Goal: Transaction & Acquisition: Purchase product/service

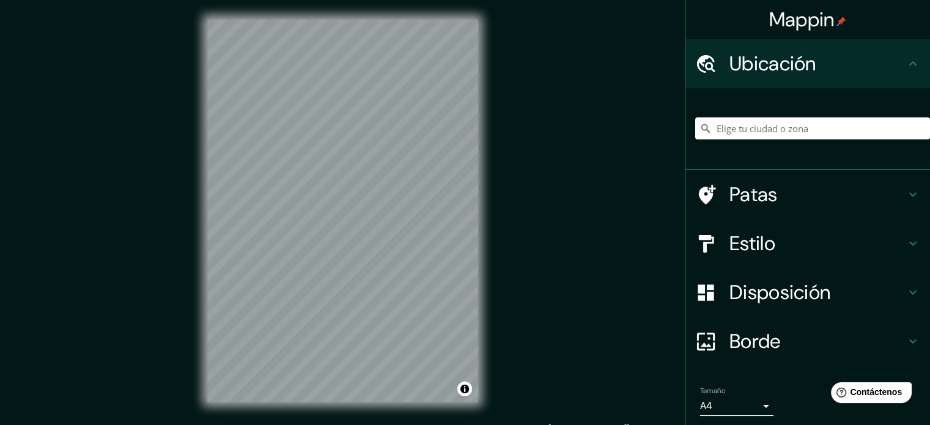
click at [793, 293] on font "Disposición" at bounding box center [779, 292] width 101 height 26
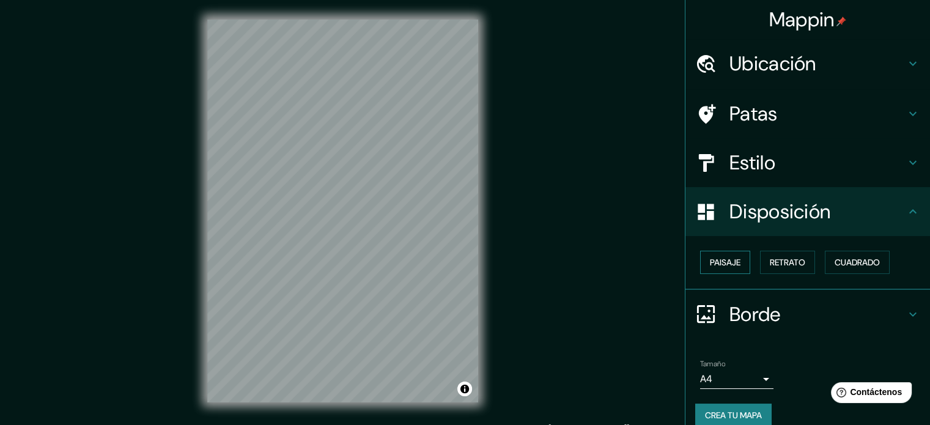
click at [732, 271] on button "Paisaje" at bounding box center [725, 262] width 50 height 23
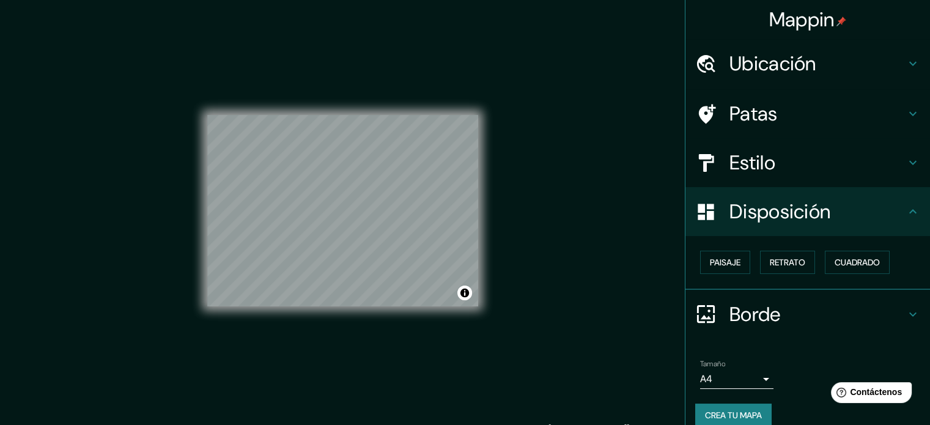
click at [751, 312] on font "Borde" at bounding box center [754, 314] width 51 height 26
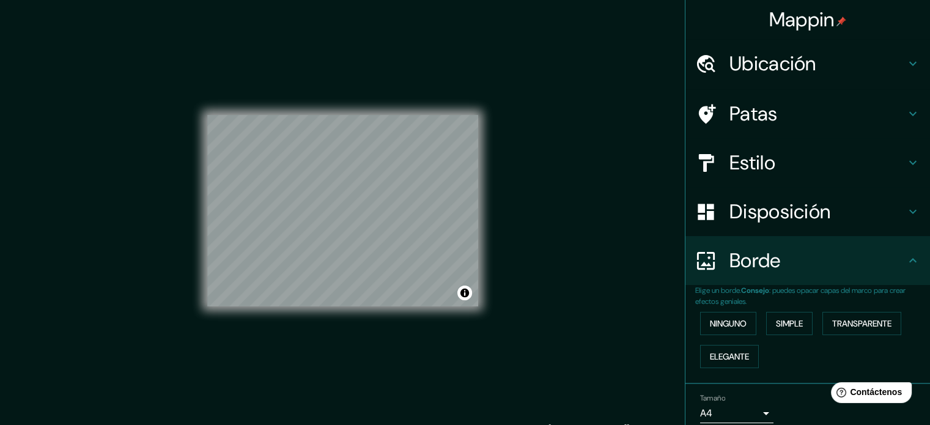
scroll to position [49, 0]
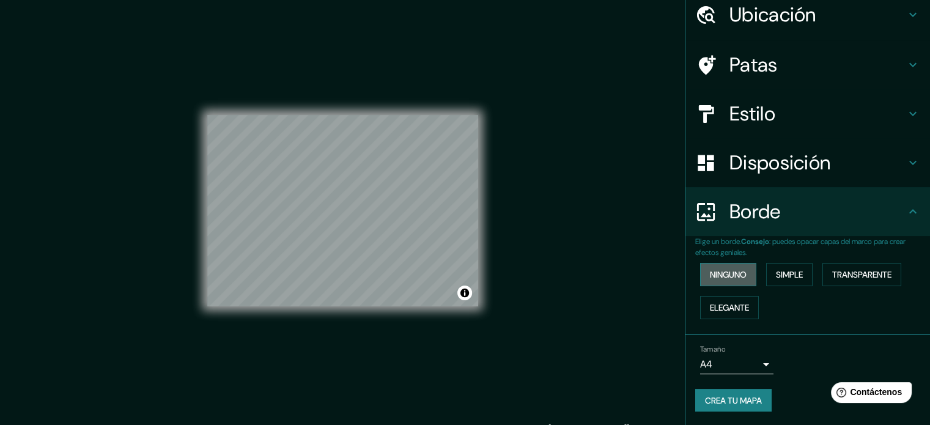
click at [734, 273] on font "Ninguno" at bounding box center [728, 274] width 37 height 11
click at [757, 109] on font "Estilo" at bounding box center [752, 114] width 46 height 26
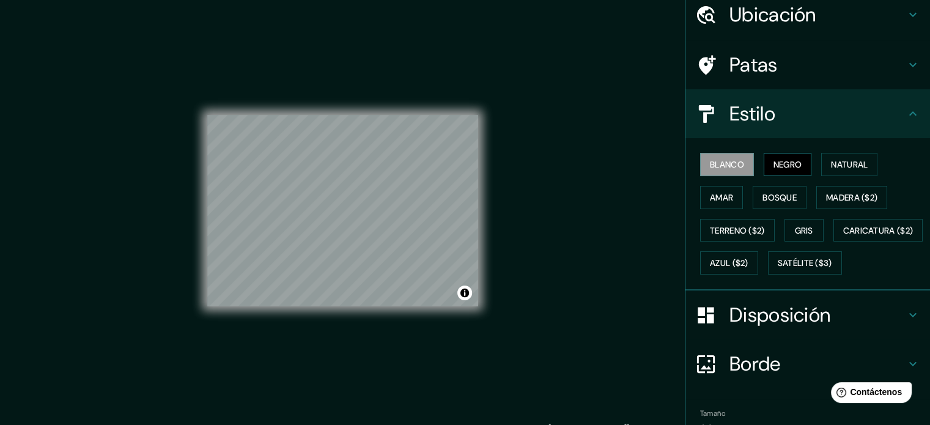
click at [782, 159] on font "Negro" at bounding box center [787, 164] width 29 height 11
click at [720, 165] on font "Blanco" at bounding box center [727, 164] width 34 height 11
click at [831, 159] on font "Natural" at bounding box center [849, 164] width 37 height 11
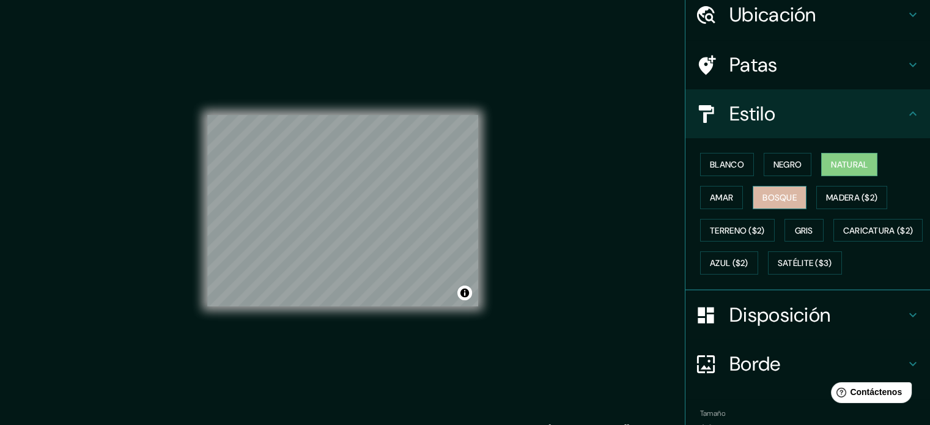
click at [770, 197] on font "Bosque" at bounding box center [779, 197] width 34 height 11
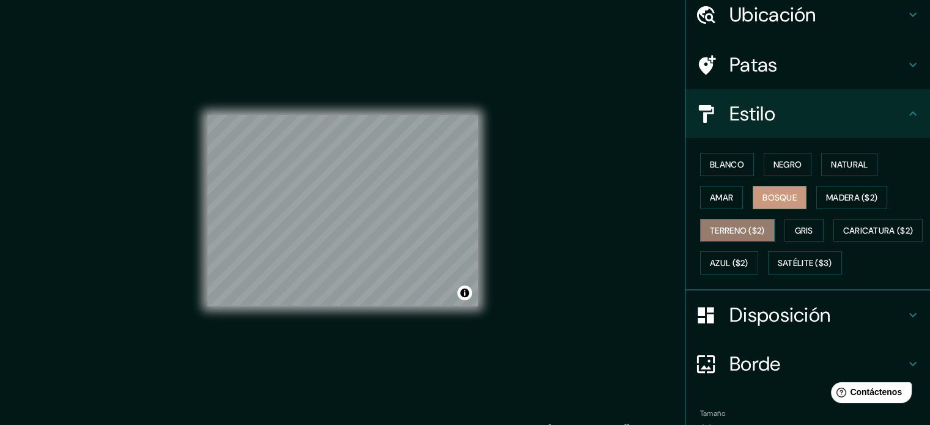
click at [762, 231] on button "Terreno ($2)" at bounding box center [737, 230] width 75 height 23
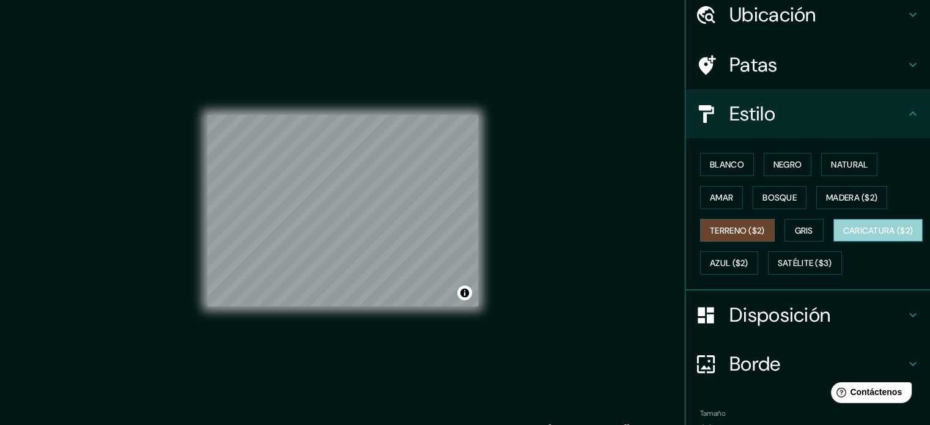
click at [843, 236] on font "Caricatura ($2)" at bounding box center [878, 230] width 70 height 11
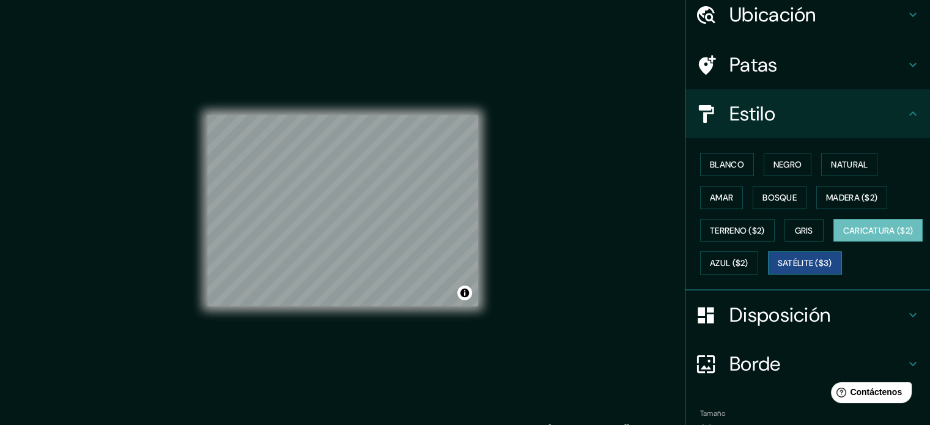
click at [778, 269] on font "Satélite ($3)" at bounding box center [805, 263] width 54 height 11
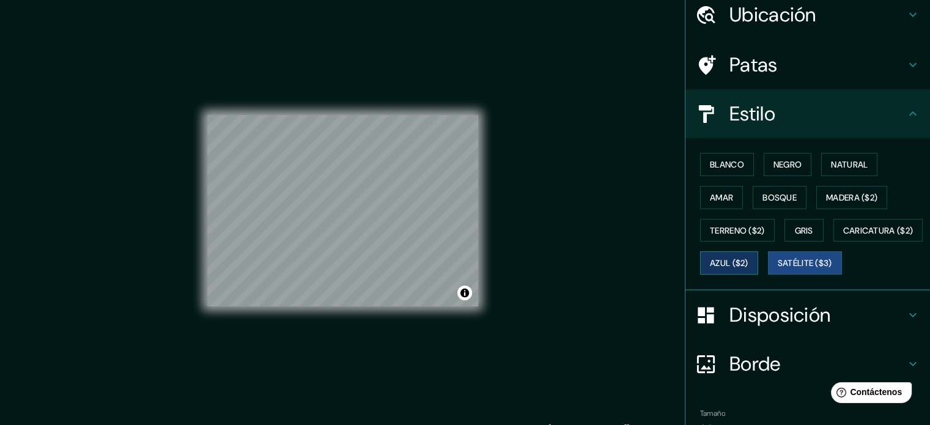
click at [748, 263] on font "Azul ($2)" at bounding box center [729, 263] width 39 height 11
click at [724, 199] on font "Amar" at bounding box center [721, 197] width 23 height 11
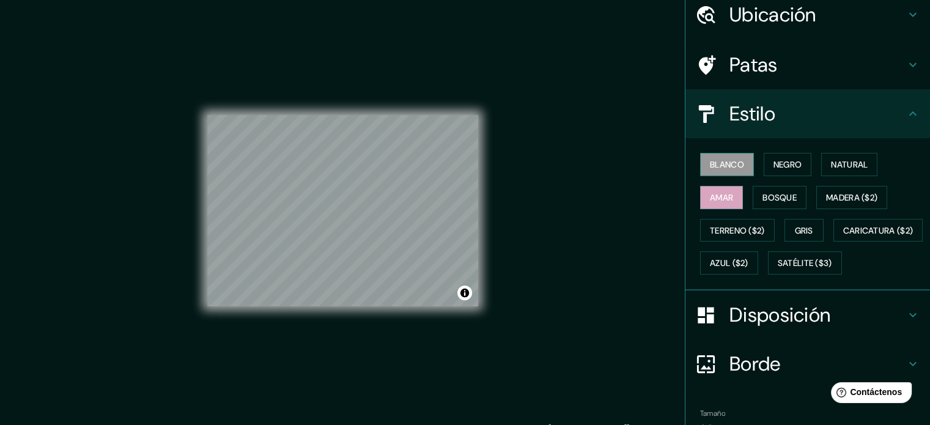
click at [727, 161] on font "Blanco" at bounding box center [727, 164] width 34 height 11
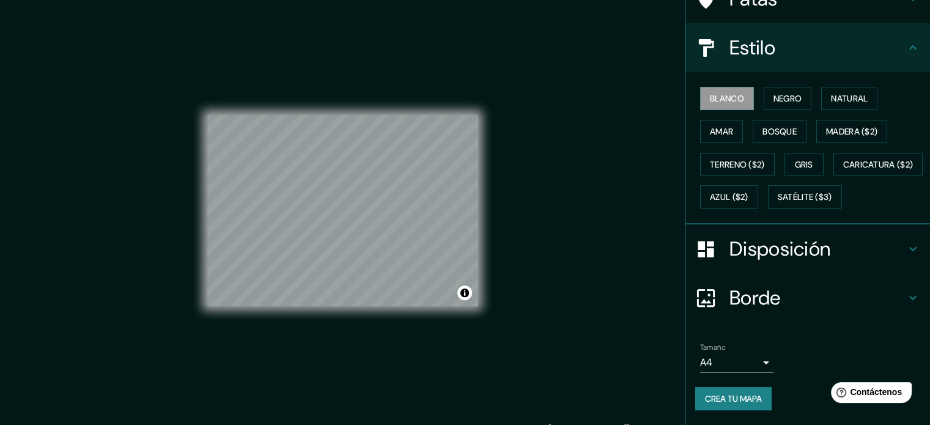
scroll to position [0, 0]
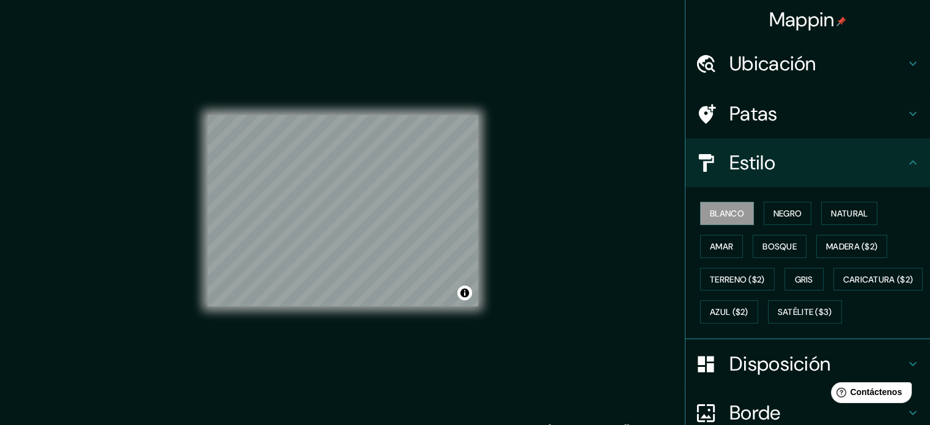
click at [790, 103] on h4 "Patas" at bounding box center [817, 113] width 176 height 24
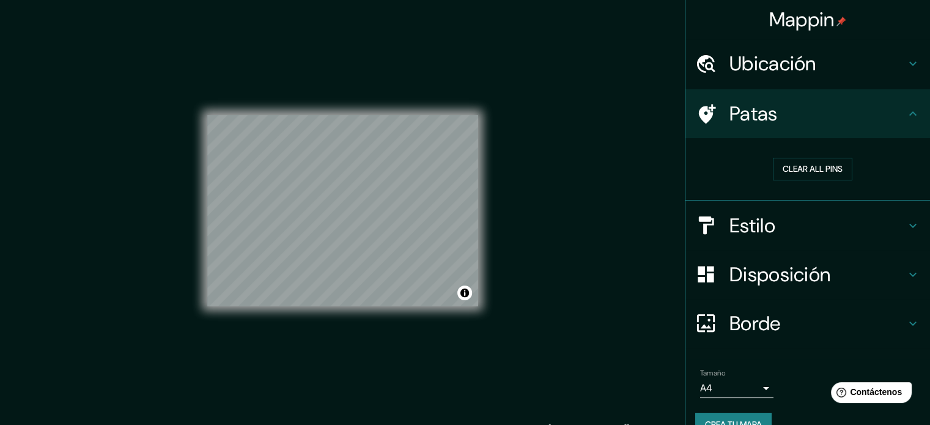
click at [796, 105] on h4 "Patas" at bounding box center [817, 113] width 176 height 24
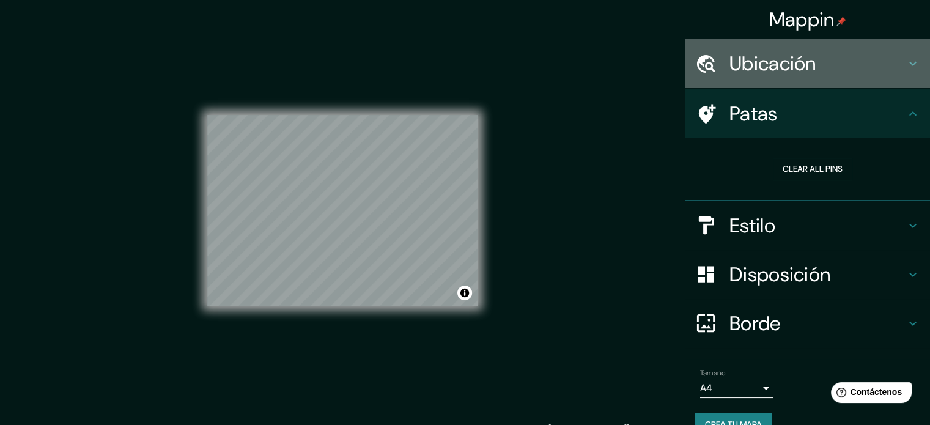
click at [804, 76] on div "Ubicación" at bounding box center [807, 63] width 245 height 49
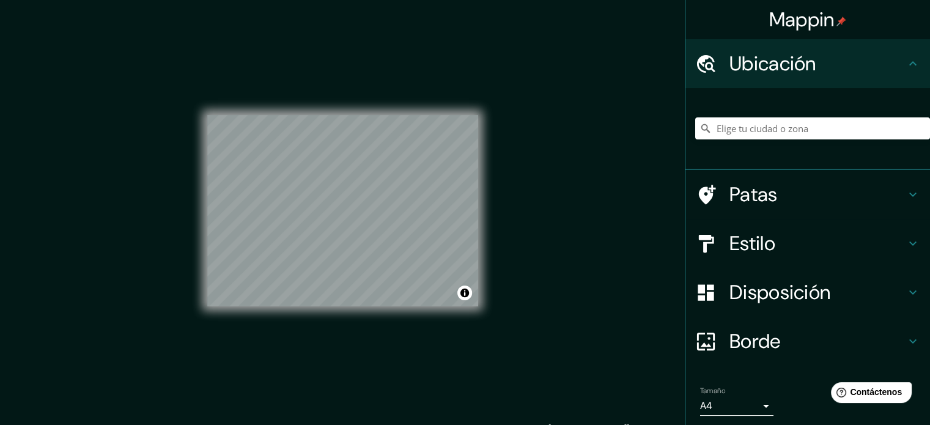
click at [807, 72] on font "Ubicación" at bounding box center [772, 64] width 87 height 26
click at [905, 68] on icon at bounding box center [912, 63] width 15 height 15
click at [897, 72] on div "Ubicación" at bounding box center [807, 63] width 245 height 49
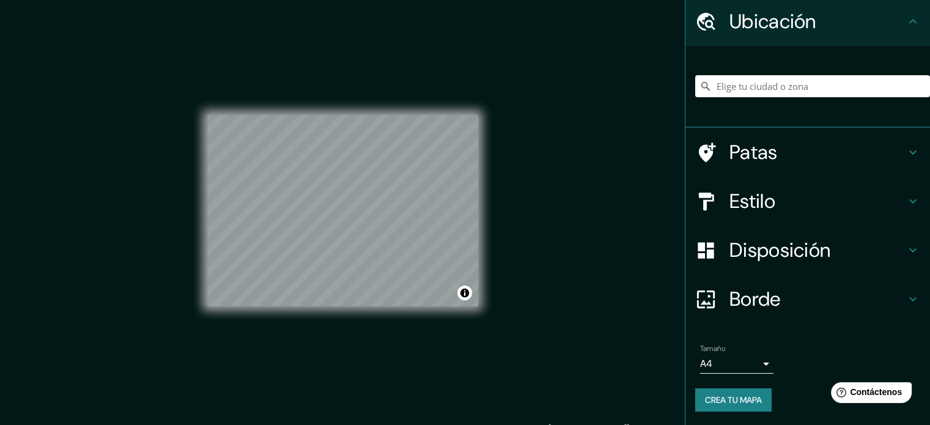
scroll to position [16, 0]
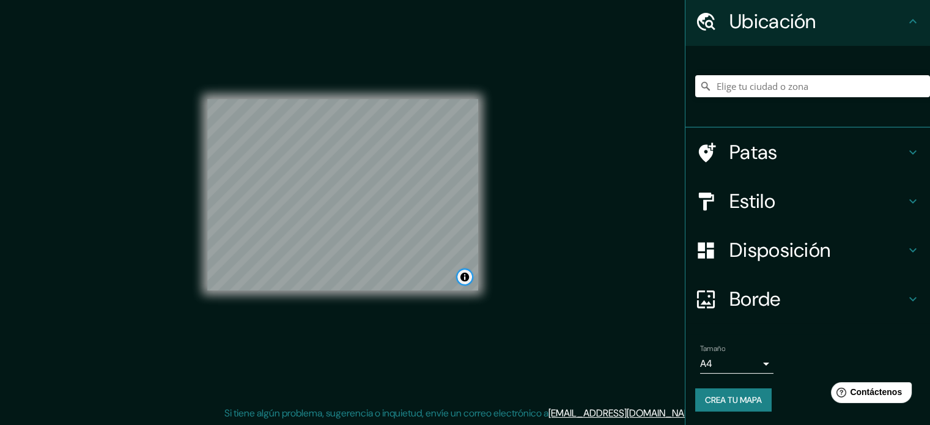
click at [463, 278] on button "Activar o desactivar atribución" at bounding box center [464, 277] width 15 height 15
click at [436, 280] on font "Mejora este mapa" at bounding box center [424, 277] width 62 height 9
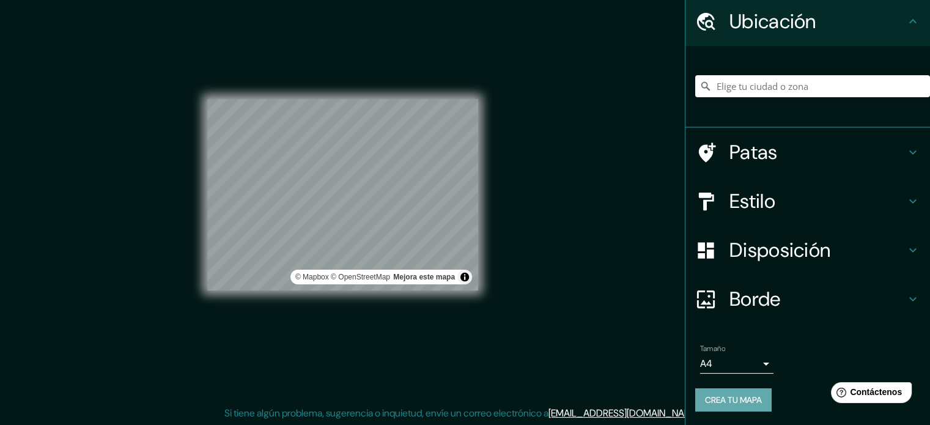
click at [749, 392] on font "Crea tu mapa" at bounding box center [733, 400] width 57 height 16
click at [705, 394] on font "Crea tu mapa" at bounding box center [733, 399] width 57 height 11
click at [465, 275] on button "Activar o desactivar atribución" at bounding box center [464, 277] width 15 height 15
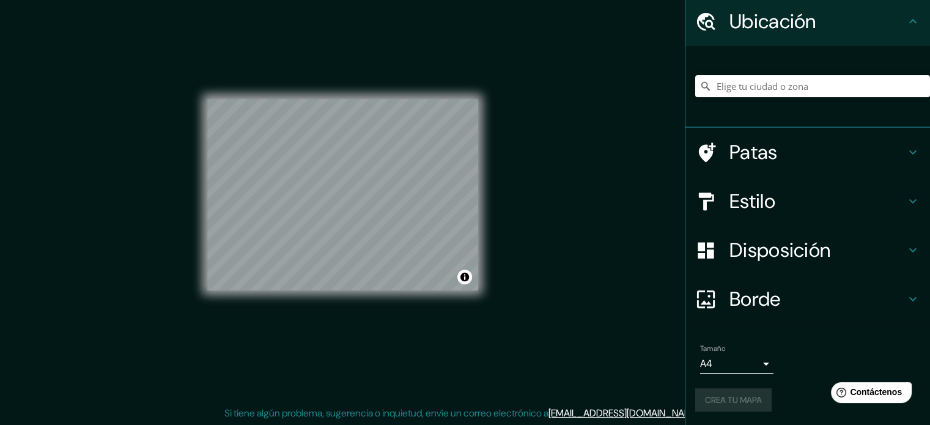
click at [735, 396] on div "Crea tu mapa" at bounding box center [807, 399] width 225 height 23
click at [724, 394] on font "Crea tu mapa" at bounding box center [733, 399] width 57 height 11
click at [743, 400] on font "Crea tu mapa" at bounding box center [733, 399] width 57 height 11
click at [839, 256] on h4 "Disposición" at bounding box center [817, 250] width 176 height 24
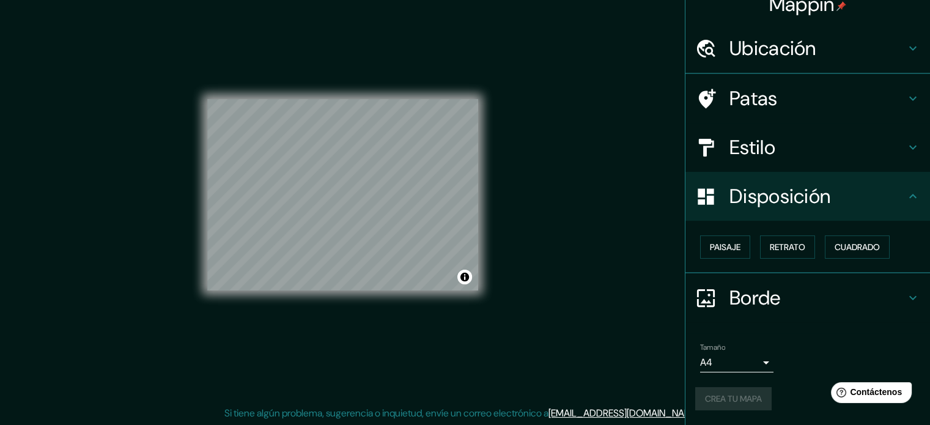
scroll to position [15, 0]
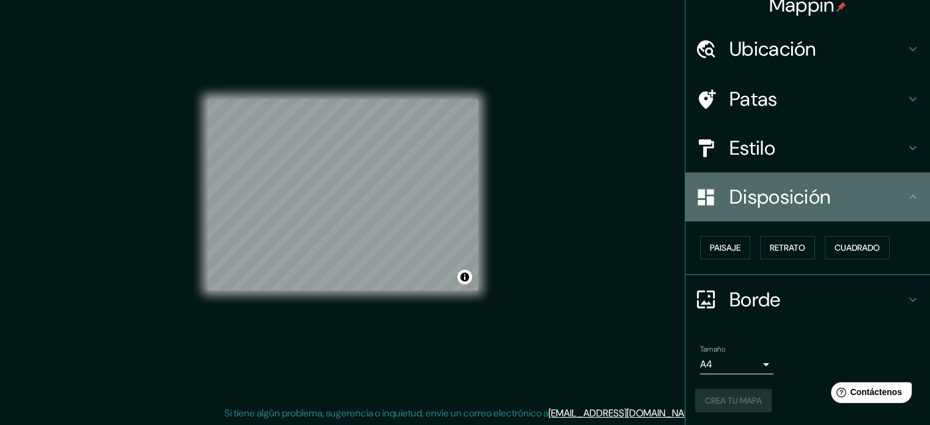
click at [841, 207] on h4 "Disposición" at bounding box center [817, 197] width 176 height 24
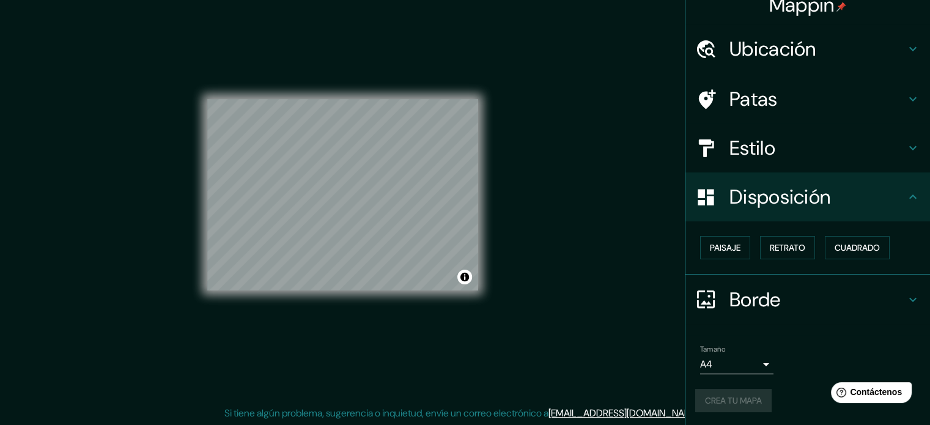
click at [732, 399] on div "Crea tu mapa" at bounding box center [807, 400] width 225 height 23
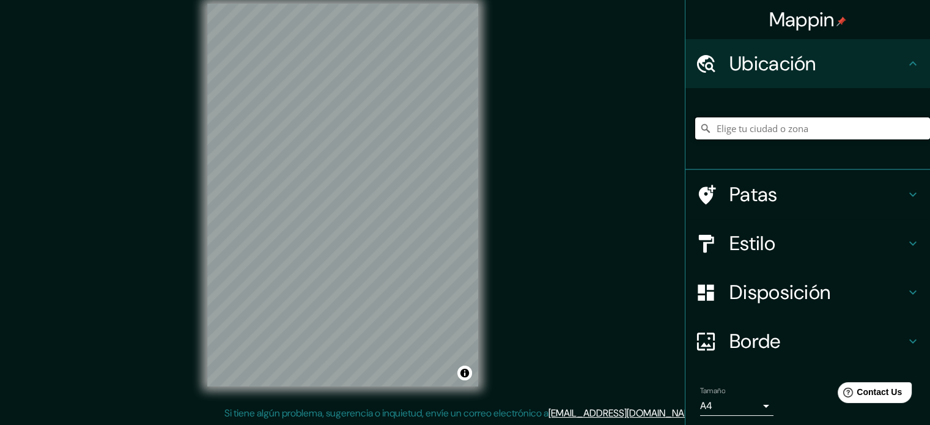
click at [792, 122] on input "Elige tu ciudad o zona" at bounding box center [812, 128] width 235 height 22
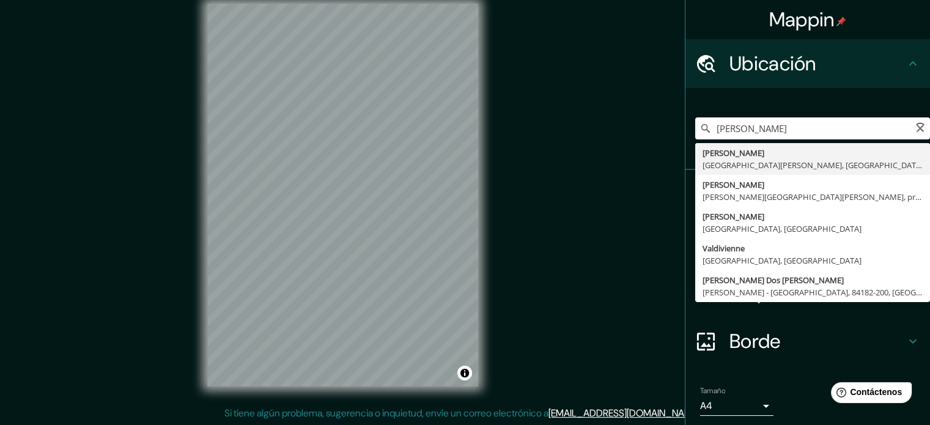
type input "[PERSON_NAME], [GEOGRAPHIC_DATA][PERSON_NAME], [GEOGRAPHIC_DATA]"
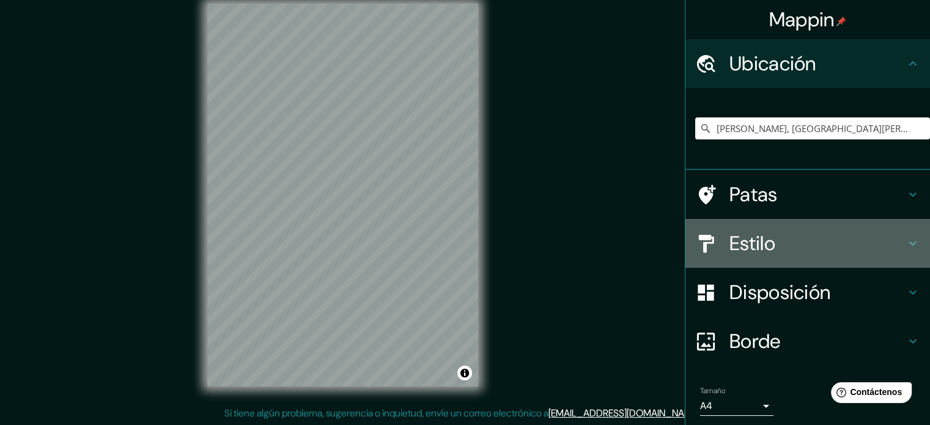
click at [788, 248] on h4 "Estilo" at bounding box center [817, 243] width 176 height 24
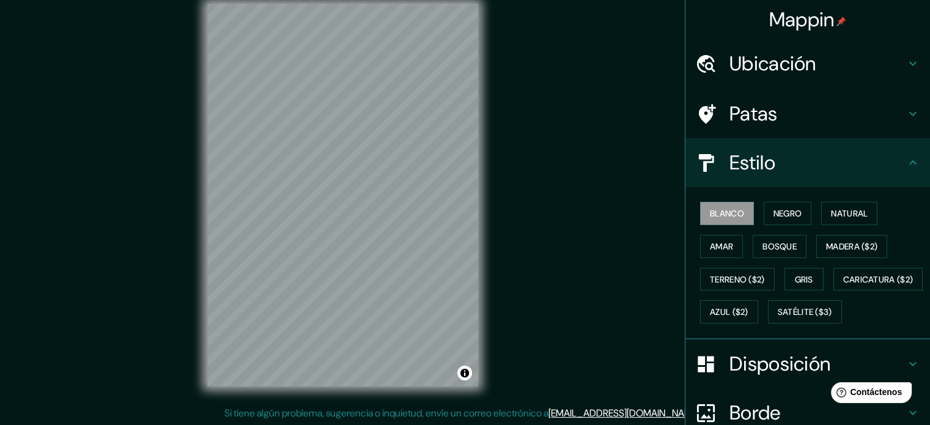
scroll to position [122, 0]
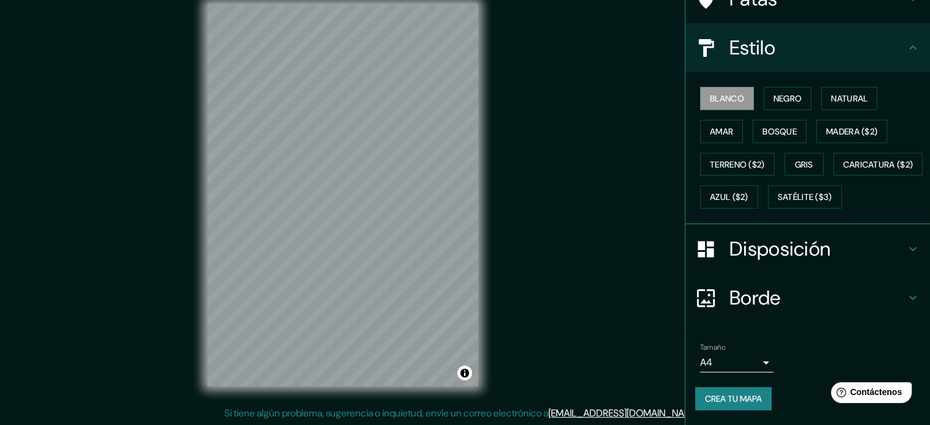
click at [808, 262] on font "Disposición" at bounding box center [779, 249] width 101 height 26
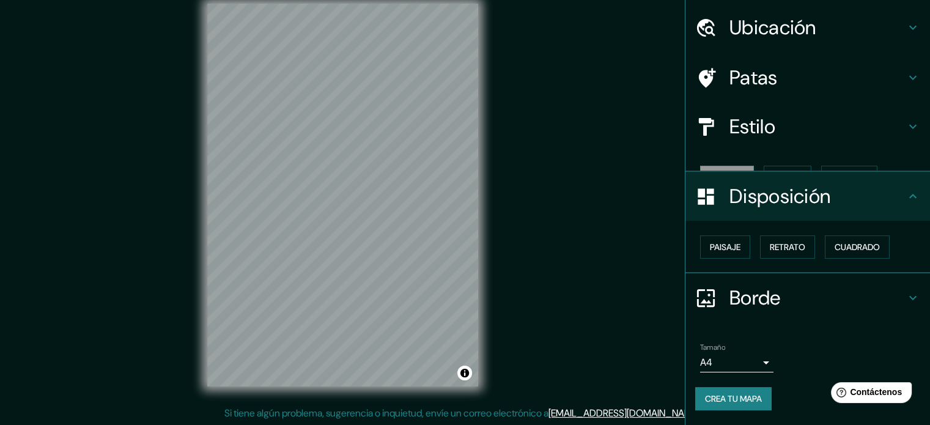
scroll to position [15, 0]
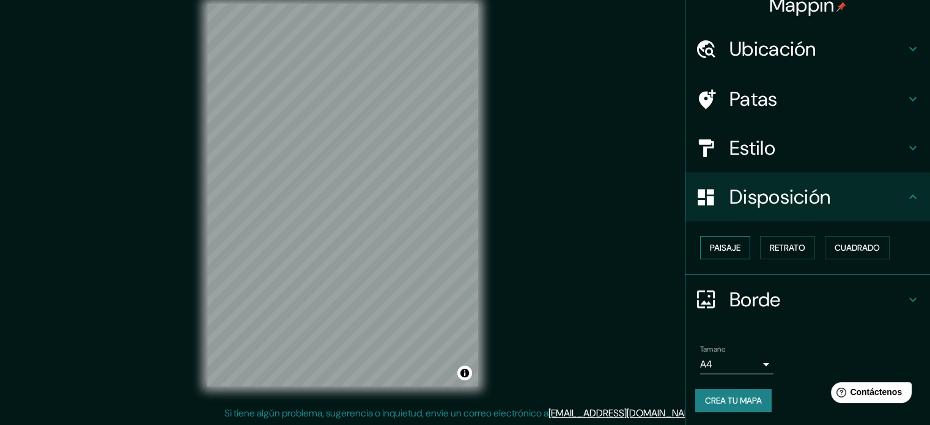
click at [729, 251] on font "Paisaje" at bounding box center [725, 247] width 31 height 11
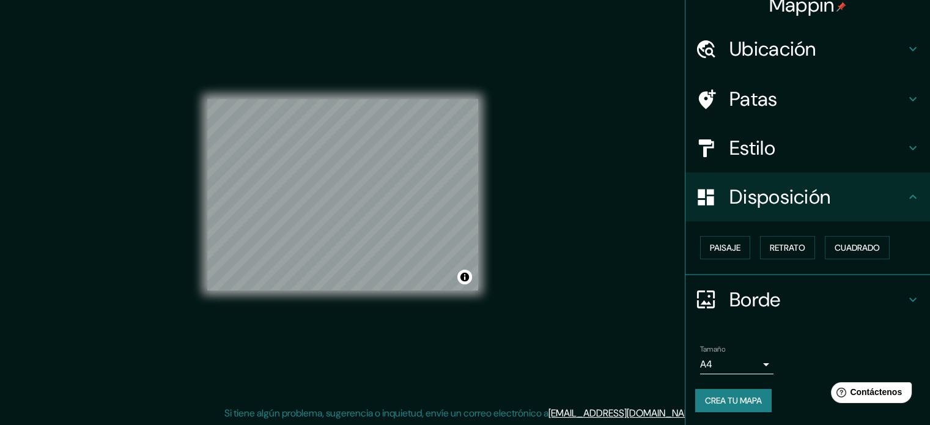
click at [773, 204] on font "Disposición" at bounding box center [779, 197] width 101 height 26
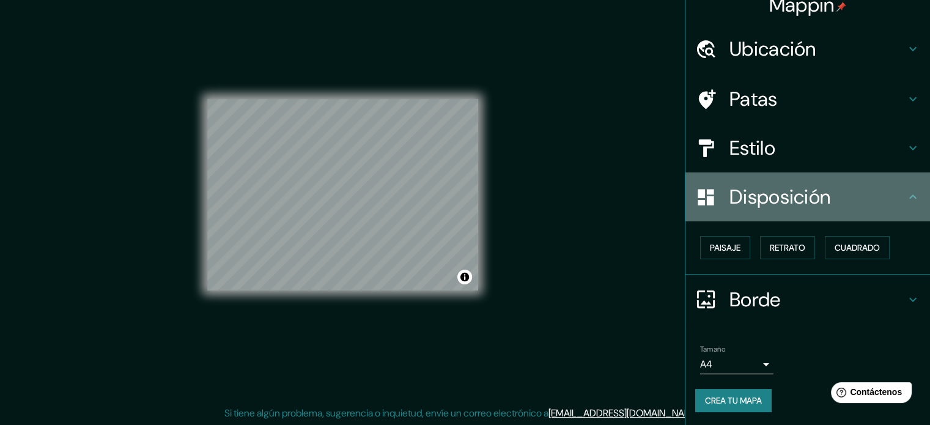
click at [907, 193] on icon at bounding box center [912, 197] width 15 height 15
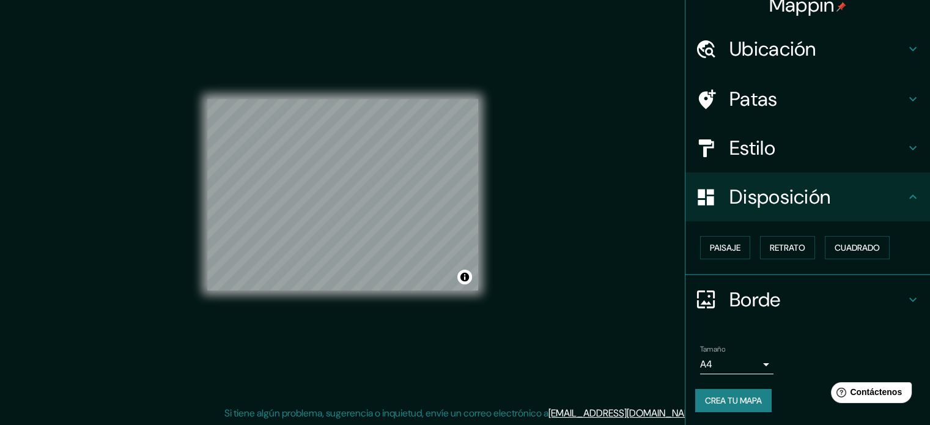
click at [882, 290] on h4 "Borde" at bounding box center [817, 299] width 176 height 24
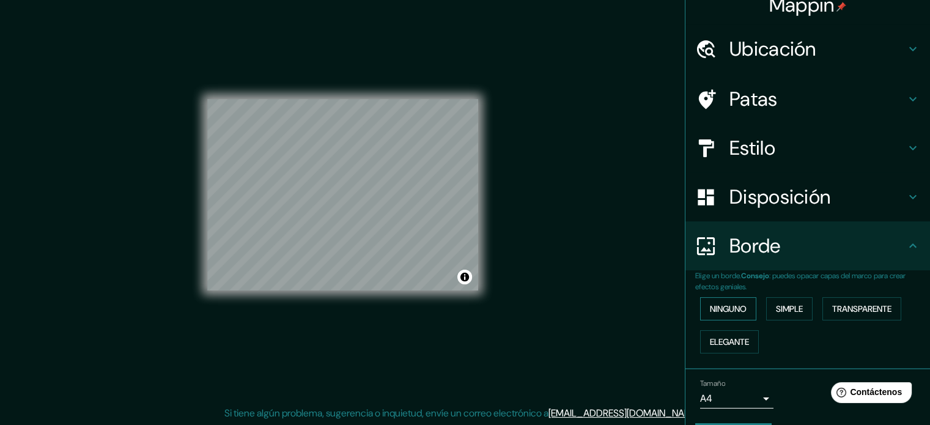
click at [724, 311] on font "Ninguno" at bounding box center [728, 308] width 37 height 11
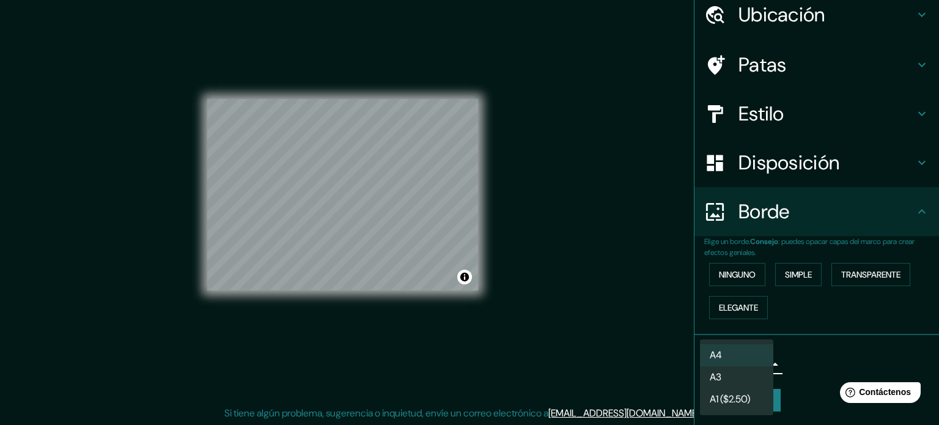
click at [753, 359] on body "Mappin Ubicación [PERSON_NAME], [GEOGRAPHIC_DATA][PERSON_NAME], [GEOGRAPHIC_DAT…" at bounding box center [469, 196] width 939 height 425
click at [758, 355] on li "A4" at bounding box center [736, 355] width 73 height 23
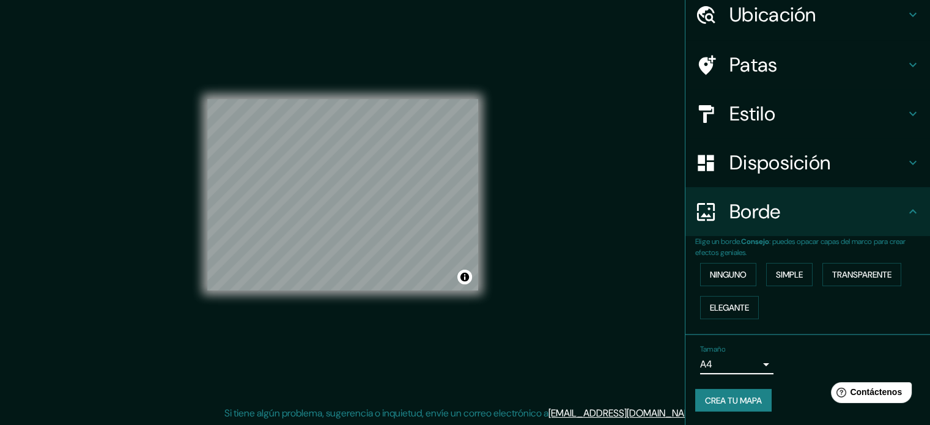
click at [746, 402] on font "Crea tu mapa" at bounding box center [733, 400] width 57 height 11
click at [751, 403] on font "Crea tu mapa" at bounding box center [733, 400] width 57 height 11
